Goal: Task Accomplishment & Management: Manage account settings

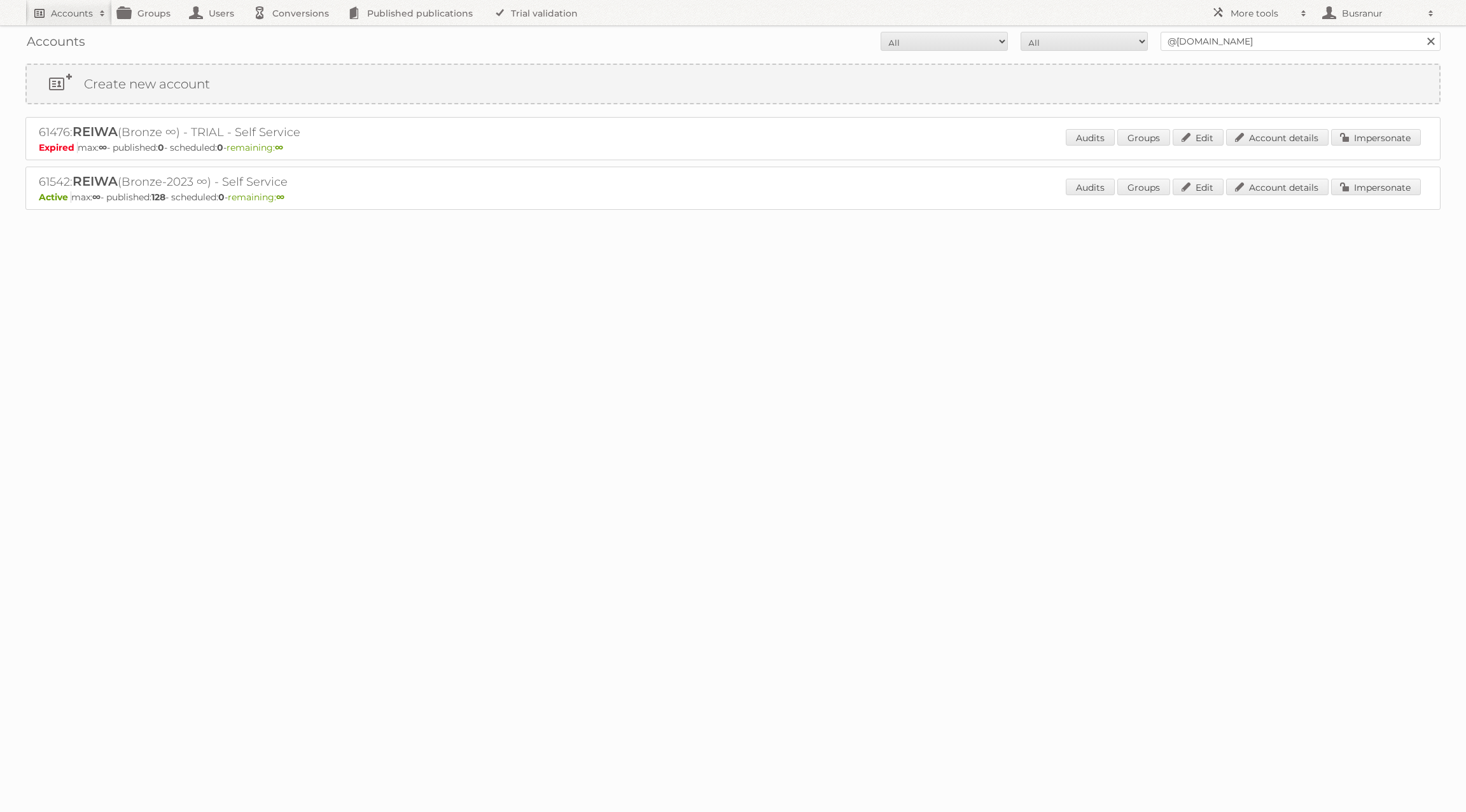
click at [63, 22] on link "Accounts" at bounding box center [68, 12] width 87 height 25
type input"] "busranur@publitas.com"
click at [293, 33] on input "Search" at bounding box center [302, 42] width 19 height 19
click at [1289, 139] on link "Account details" at bounding box center [1276, 137] width 103 height 17
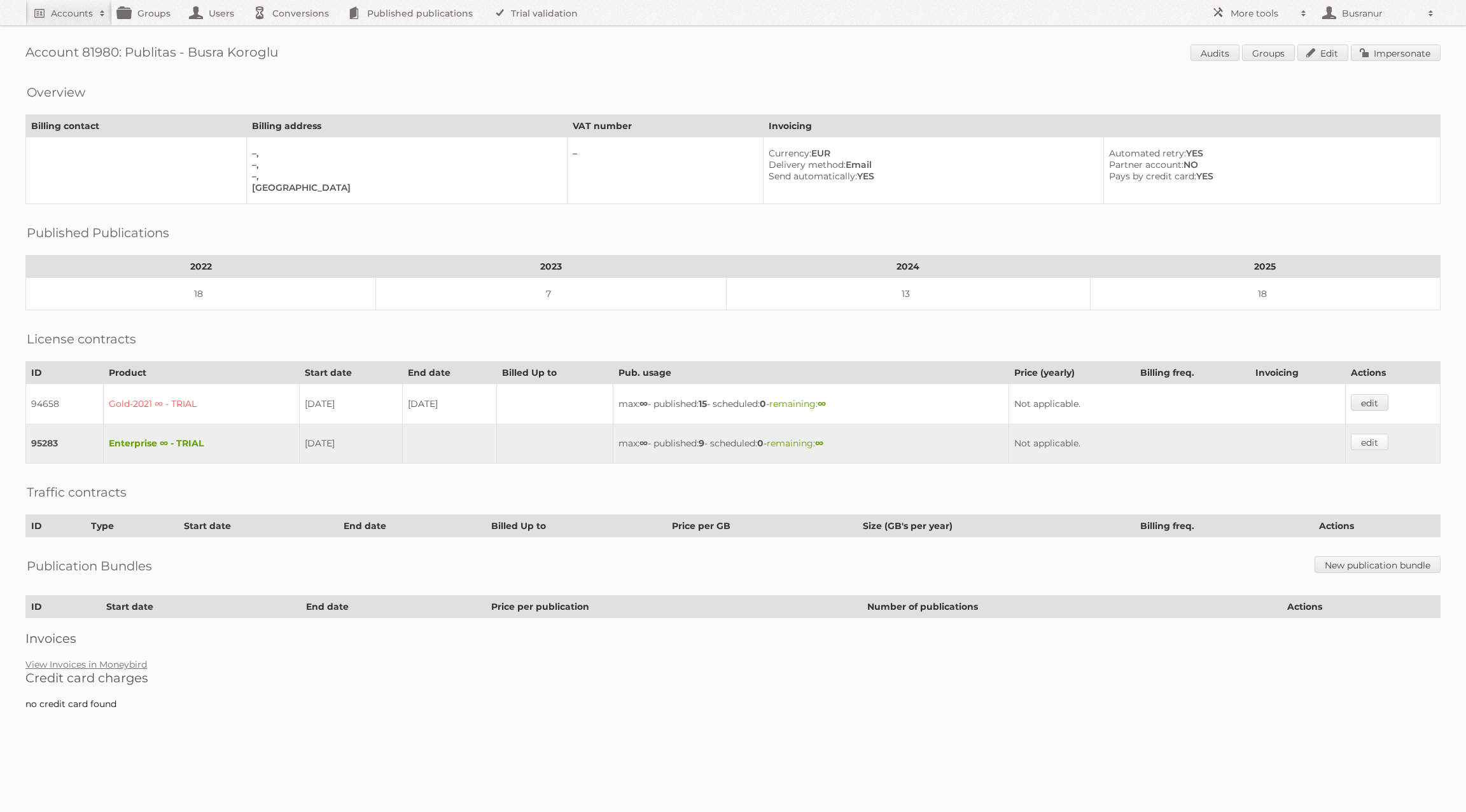
click at [1373, 434] on link "edit" at bounding box center [1369, 442] width 38 height 17
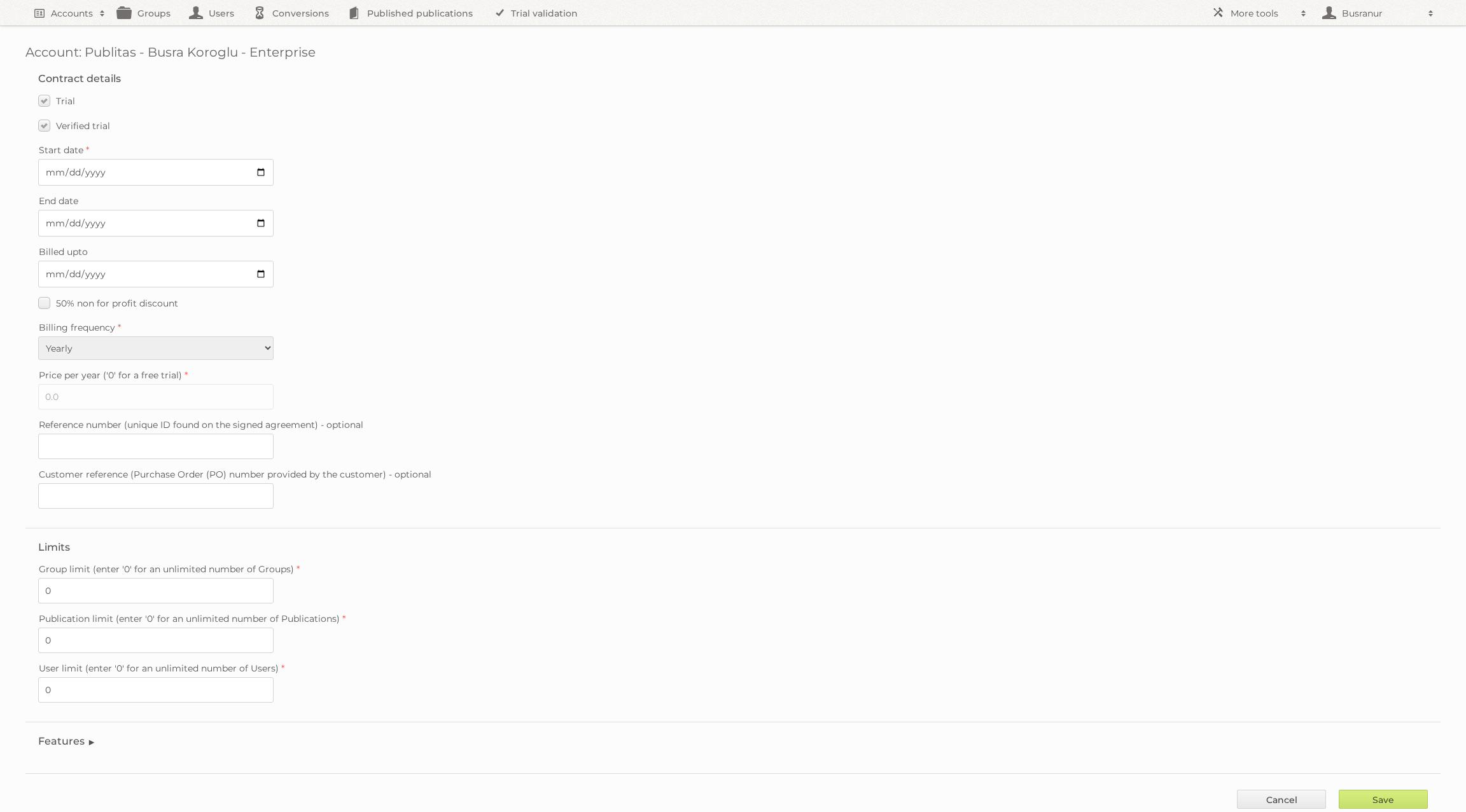
click at [62, 735] on legend "Features" at bounding box center [67, 741] width 58 height 12
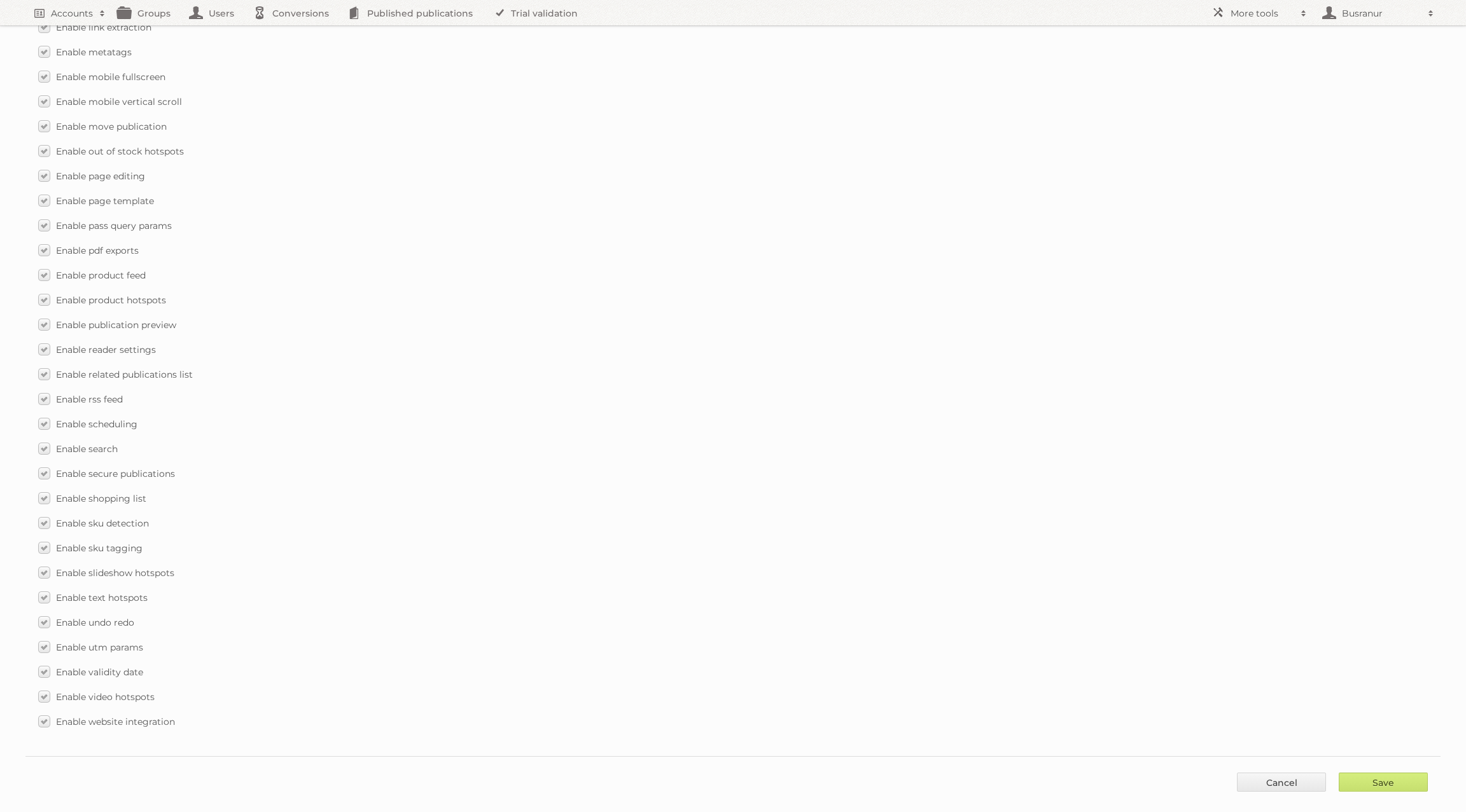
scroll to position [486, 0]
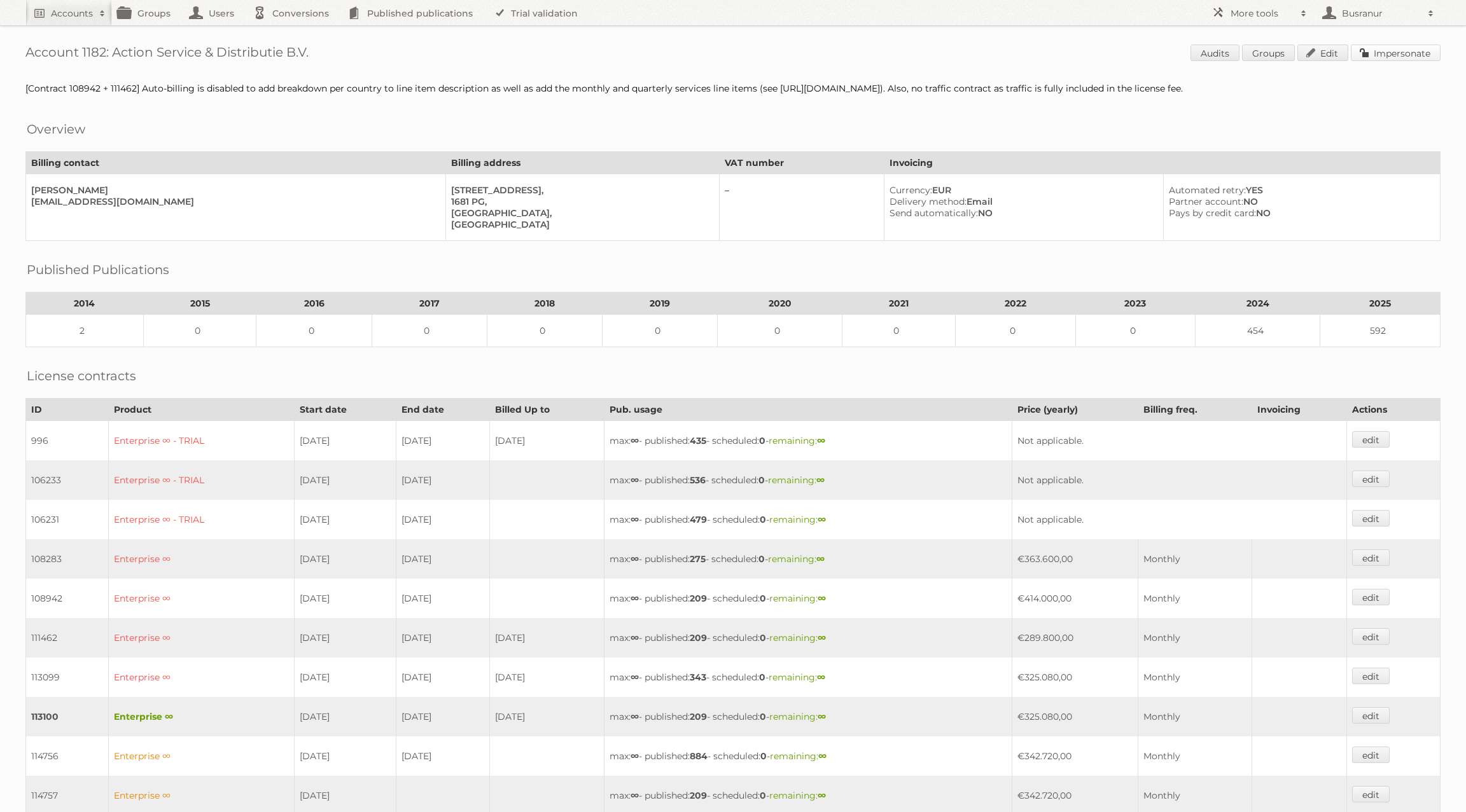
click at [1413, 55] on link "Impersonate" at bounding box center [1395, 53] width 90 height 17
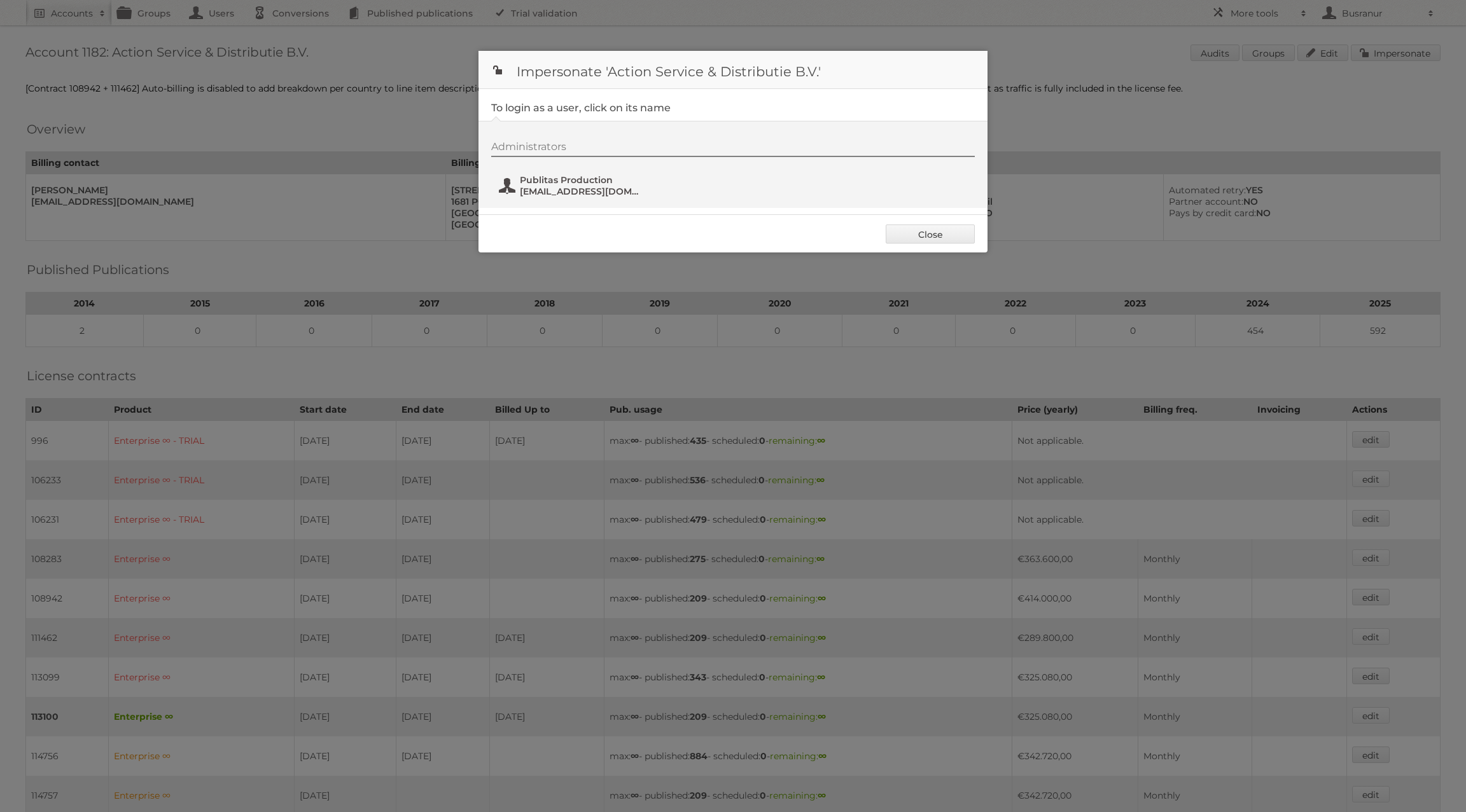
click at [598, 179] on span "Publitas Production" at bounding box center [582, 180] width 124 height 11
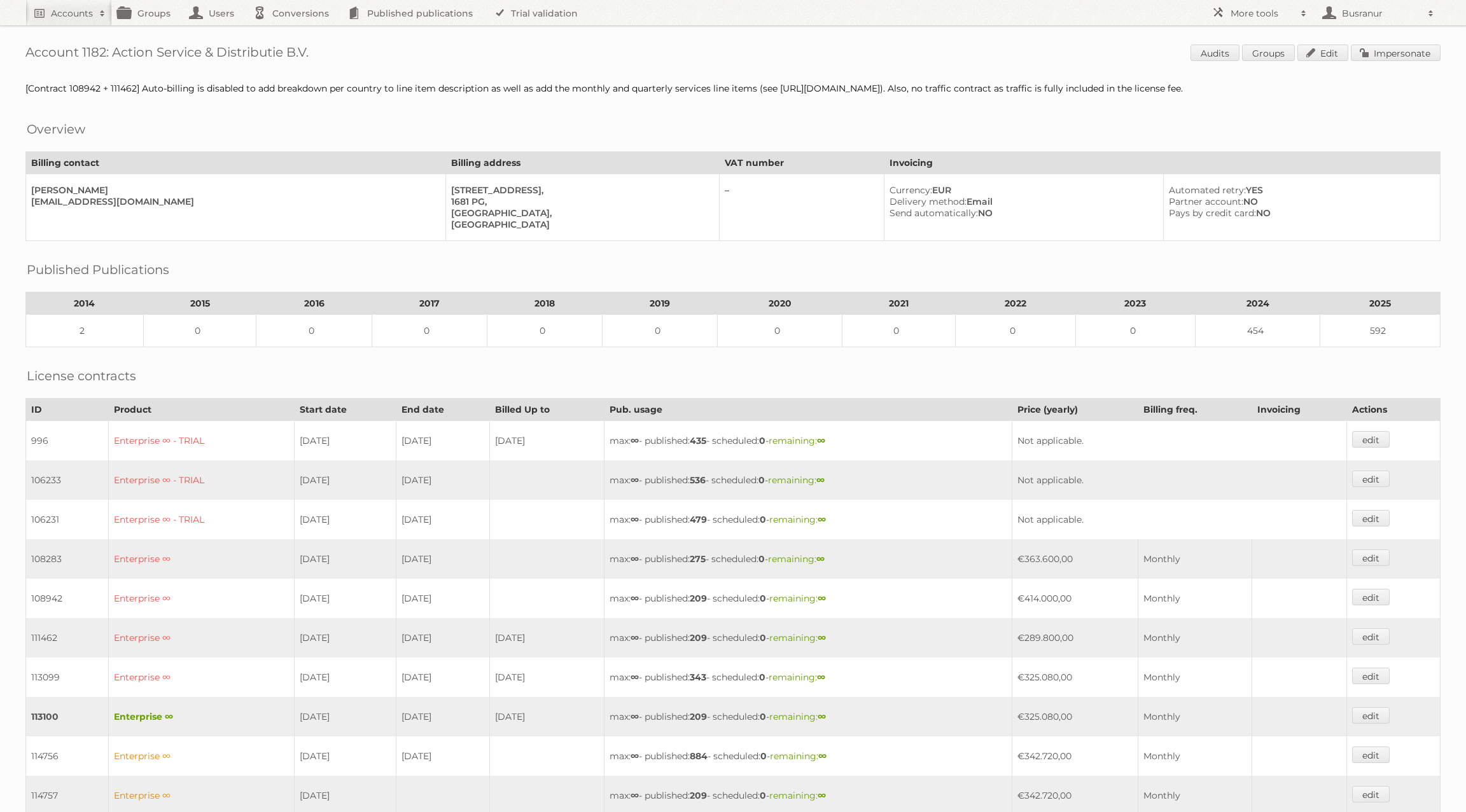
click at [92, 48] on h1 "Account 1182: Action Service & Distributie B.V. Audits Groups Edit Impersonate" at bounding box center [733, 54] width 1415 height 19
copy h1 "1182"
drag, startPoint x: 115, startPoint y: 49, endPoint x: 313, endPoint y: 50, distance: 198.0
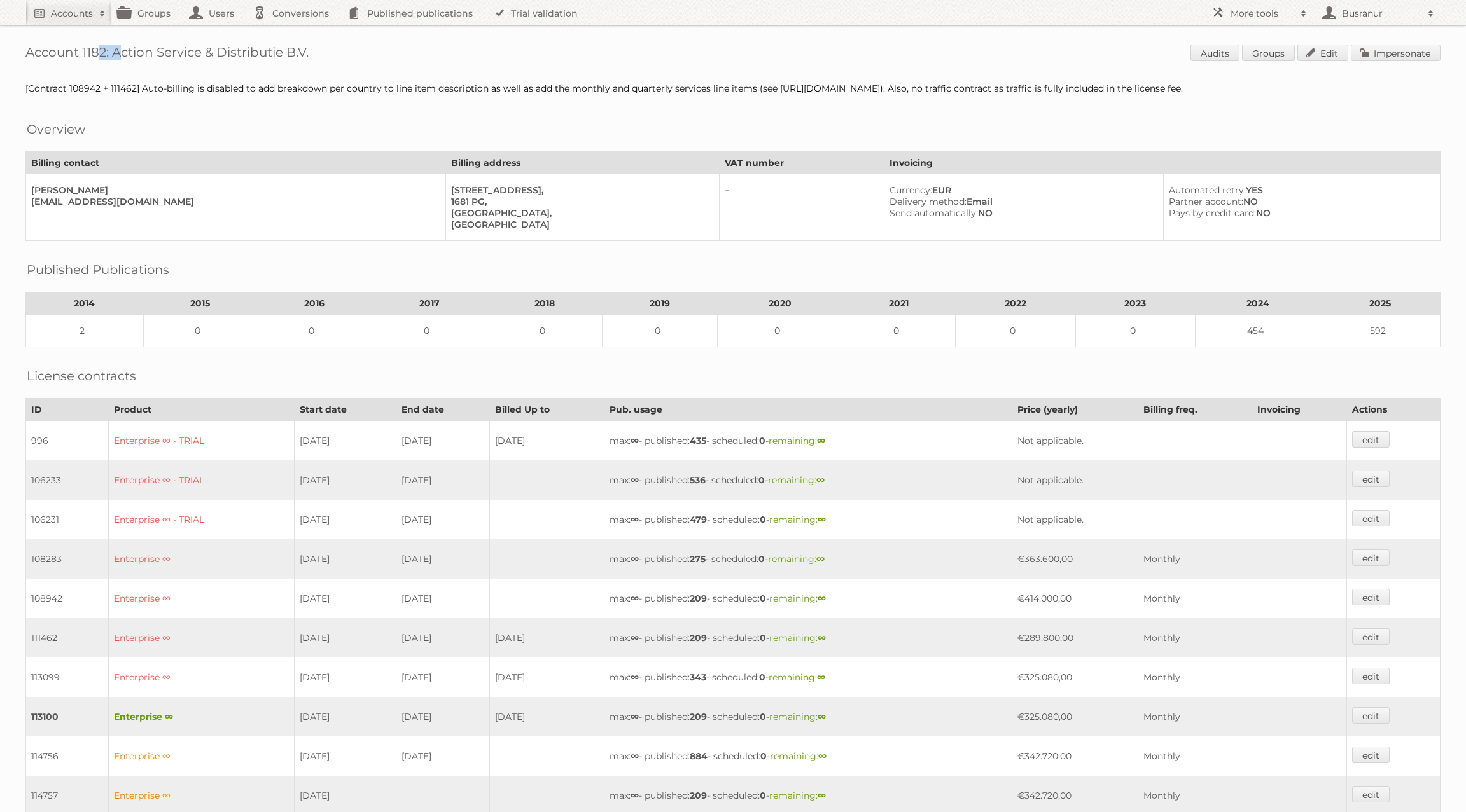
click at [313, 50] on h1 "Account 1182: Action Service & Distributie B.V. Audits Groups Edit Impersonate" at bounding box center [733, 54] width 1415 height 19
copy h1 "Action Service & Distributie B.V."
